Goal: Navigation & Orientation: Locate item on page

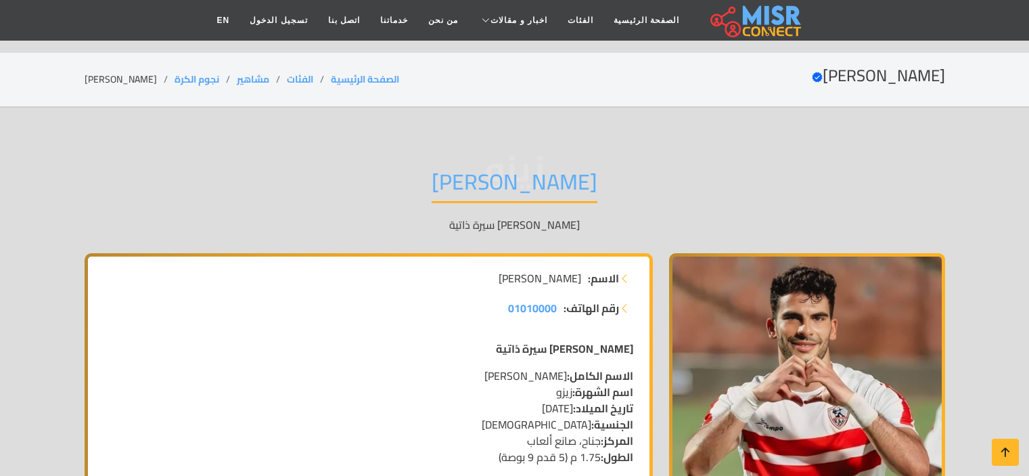
scroll to position [304, 0]
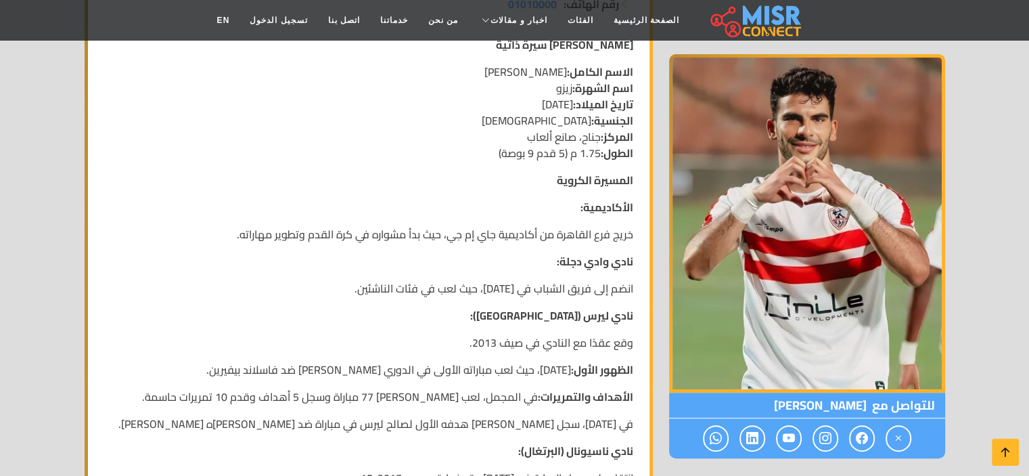
click at [729, 273] on img at bounding box center [807, 223] width 276 height 338
click at [800, 249] on img at bounding box center [807, 223] width 276 height 338
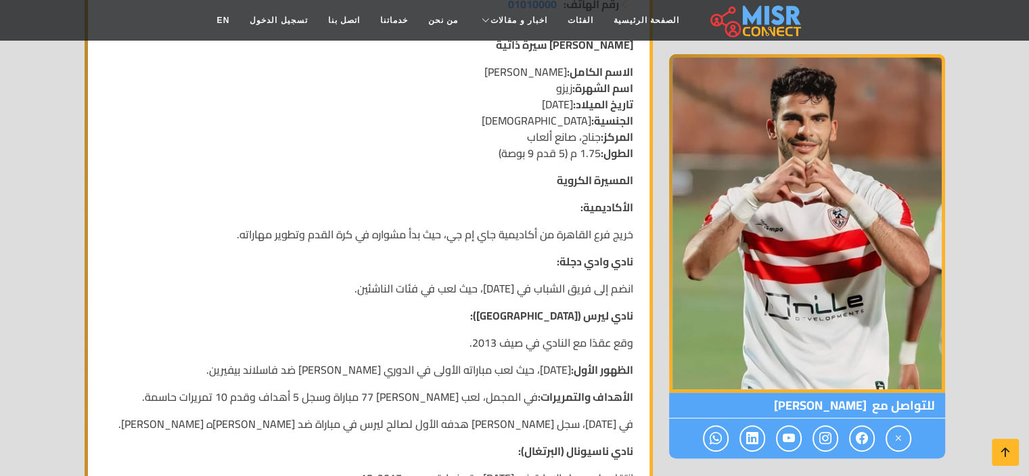
click at [800, 249] on img at bounding box center [807, 223] width 276 height 338
click at [800, 248] on img at bounding box center [807, 223] width 276 height 338
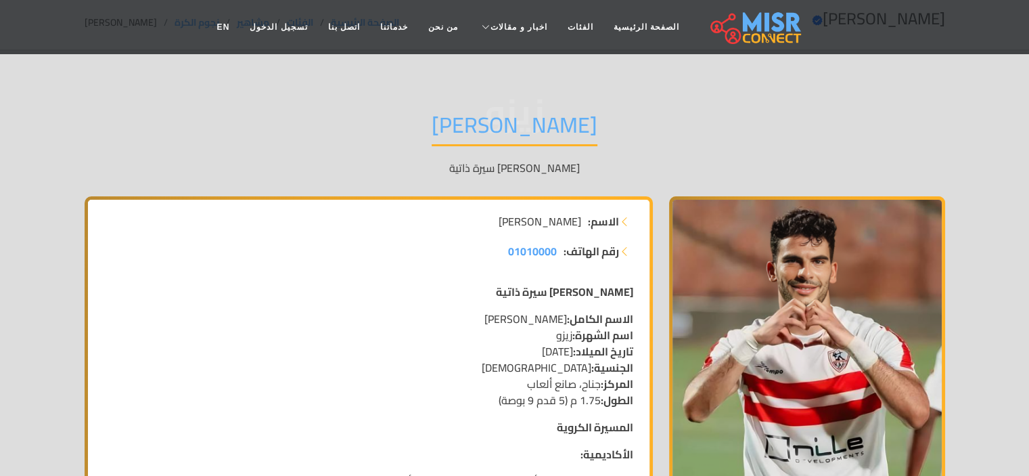
scroll to position [22, 0]
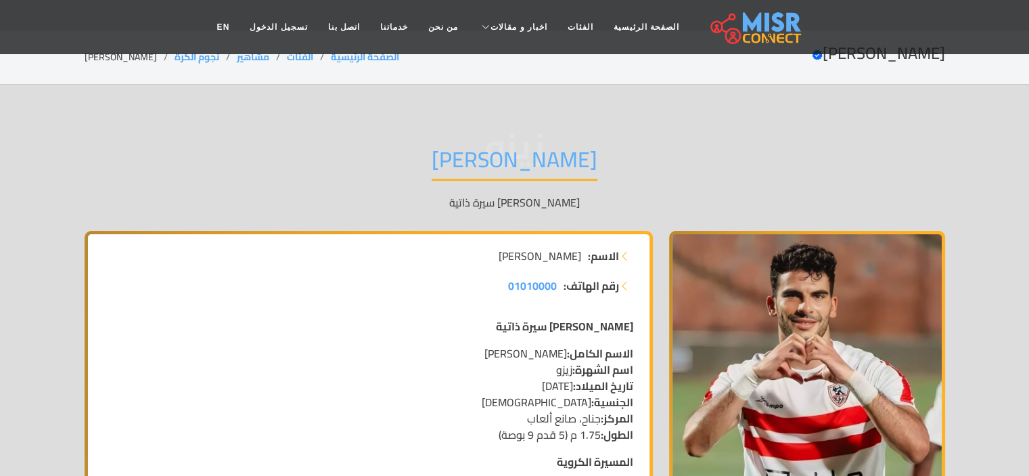
click at [844, 242] on img at bounding box center [807, 400] width 276 height 338
click at [817, 321] on img at bounding box center [807, 400] width 276 height 338
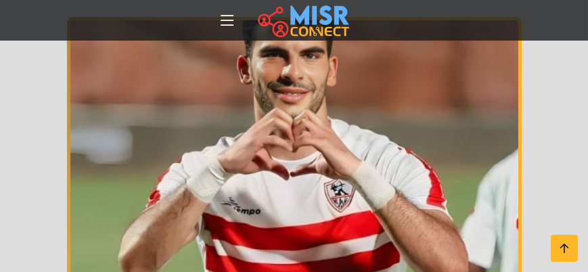
scroll to position [290, 0]
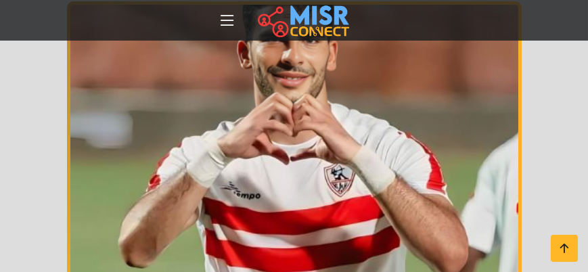
click at [465, 172] on img at bounding box center [294, 187] width 455 height 372
click at [361, 179] on img at bounding box center [294, 187] width 455 height 372
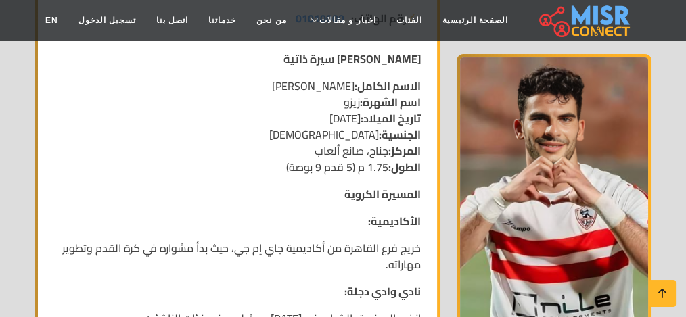
click at [459, 199] on img at bounding box center [554, 223] width 195 height 338
click at [516, 139] on img at bounding box center [554, 223] width 195 height 338
